Goal: Navigation & Orientation: Find specific page/section

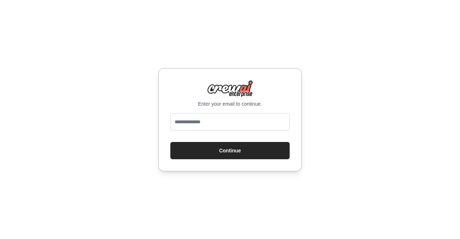
type input "**********"
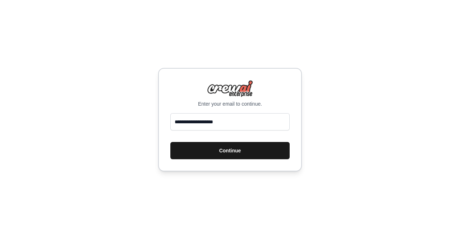
click at [222, 154] on button "Continue" at bounding box center [230, 150] width 119 height 17
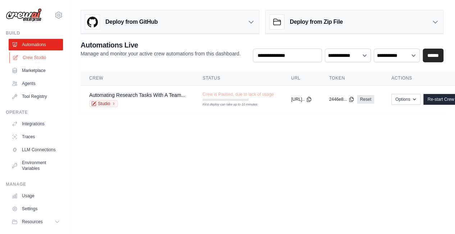
click at [38, 61] on link "Crew Studio" at bounding box center [36, 58] width 54 height 12
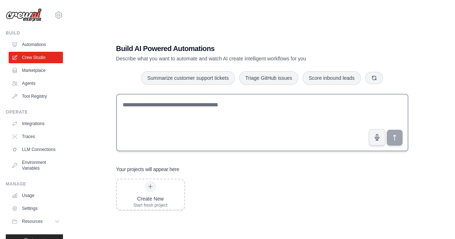
drag, startPoint x: 325, startPoint y: 74, endPoint x: 307, endPoint y: 125, distance: 54.3
click at [307, 125] on div "Build AI Powered Automations Describe what you want to automate and watch AI cr…" at bounding box center [262, 127] width 309 height 190
drag, startPoint x: 254, startPoint y: 82, endPoint x: 269, endPoint y: 142, distance: 62.3
click at [269, 142] on div "Build AI Powered Automations Describe what you want to automate and watch AI cr…" at bounding box center [262, 127] width 309 height 190
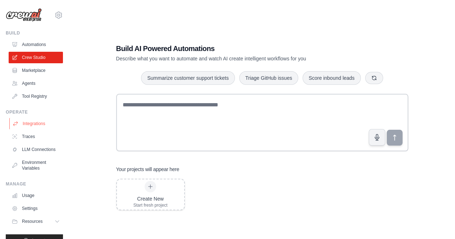
click at [30, 125] on link "Integrations" at bounding box center [36, 124] width 54 height 12
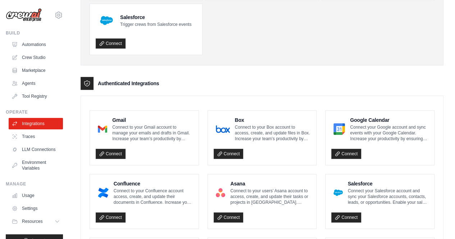
scroll to position [106, 0]
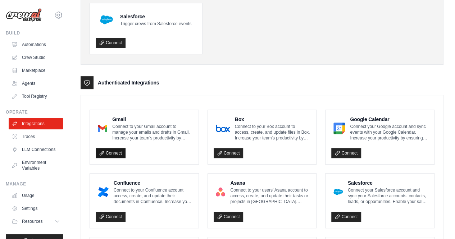
click at [113, 151] on link "Connect" at bounding box center [111, 153] width 30 height 10
